Goal: Transaction & Acquisition: Purchase product/service

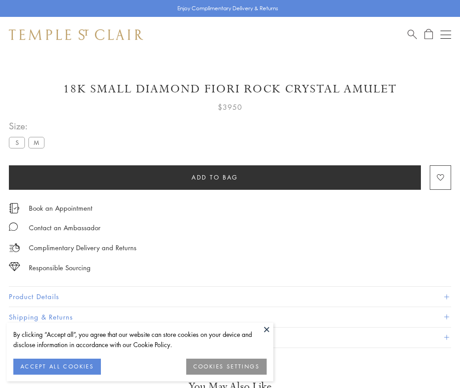
click at [215, 177] on span "Add to bag" at bounding box center [215, 178] width 47 height 10
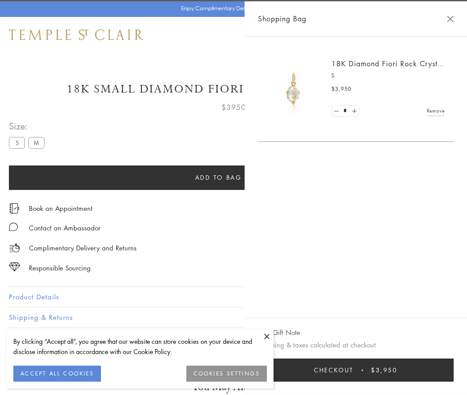
click at [454, 370] on button "Checkout $3,950" at bounding box center [356, 369] width 196 height 23
